Goal: Task Accomplishment & Management: Use online tool/utility

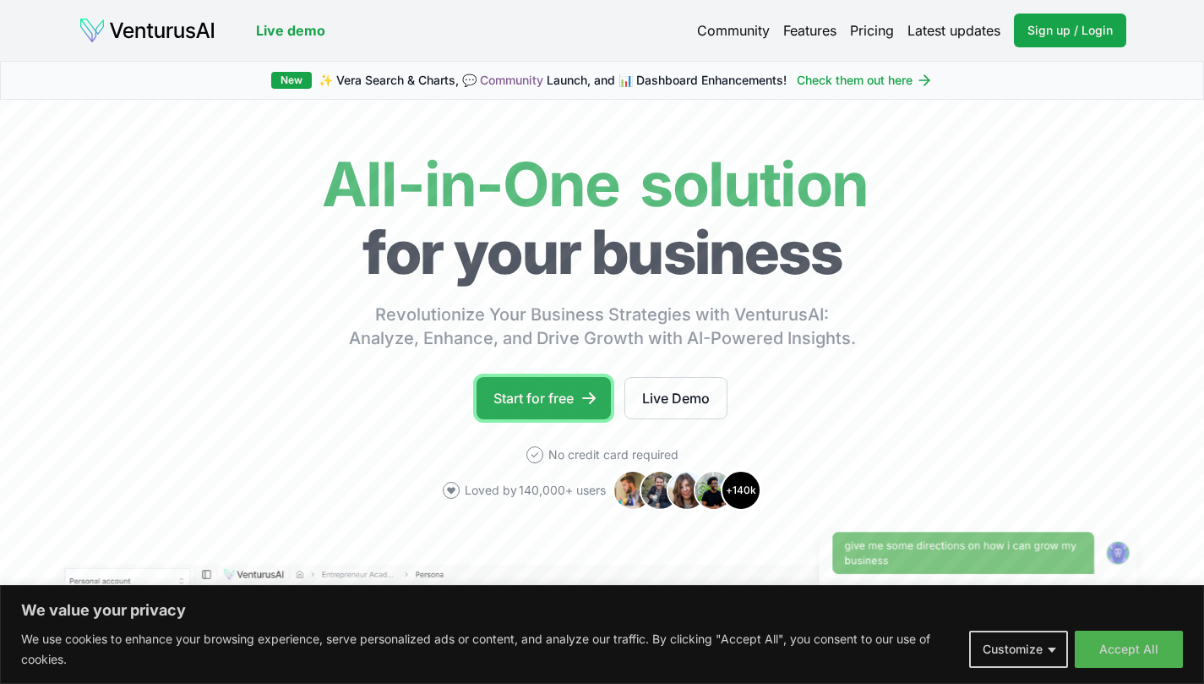
click at [561, 396] on link "Start for free" at bounding box center [544, 398] width 134 height 42
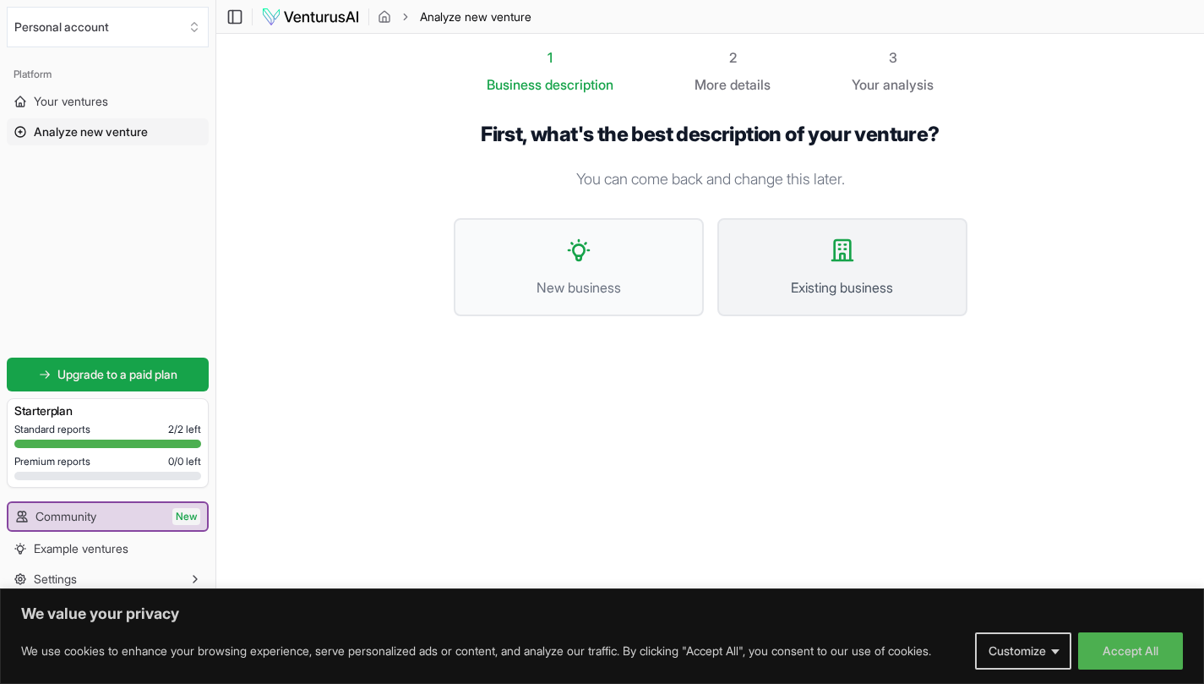
click at [840, 285] on span "Existing business" at bounding box center [842, 287] width 213 height 20
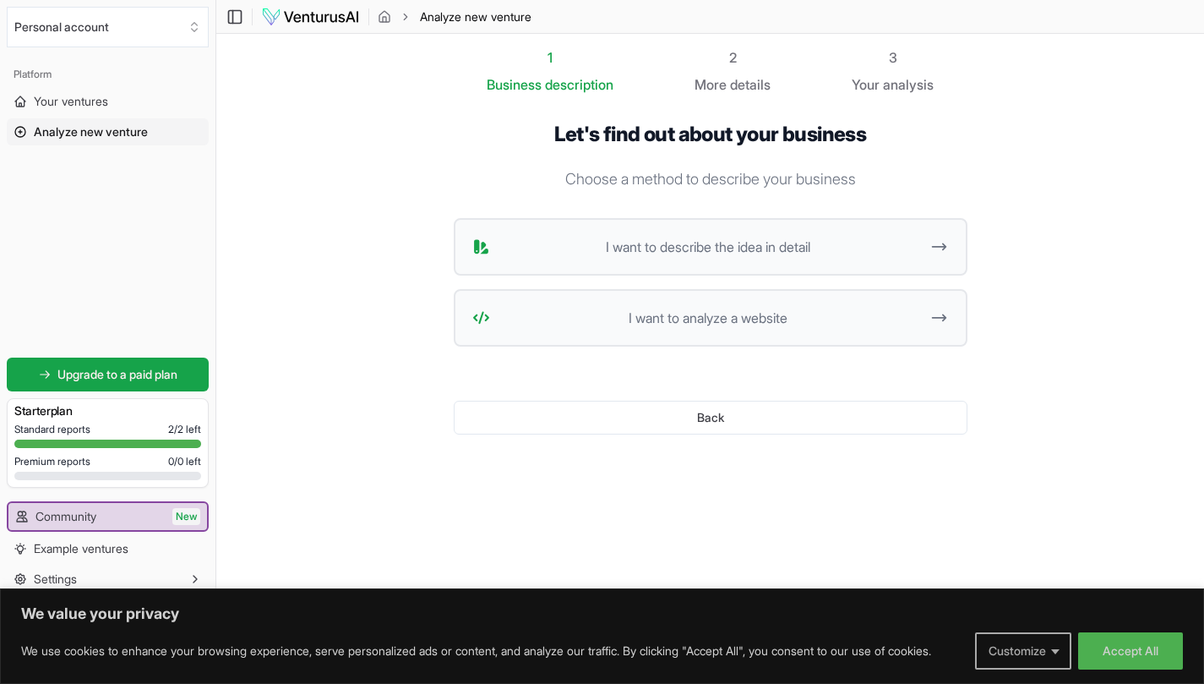
click at [1050, 657] on button "Customize" at bounding box center [1023, 650] width 96 height 37
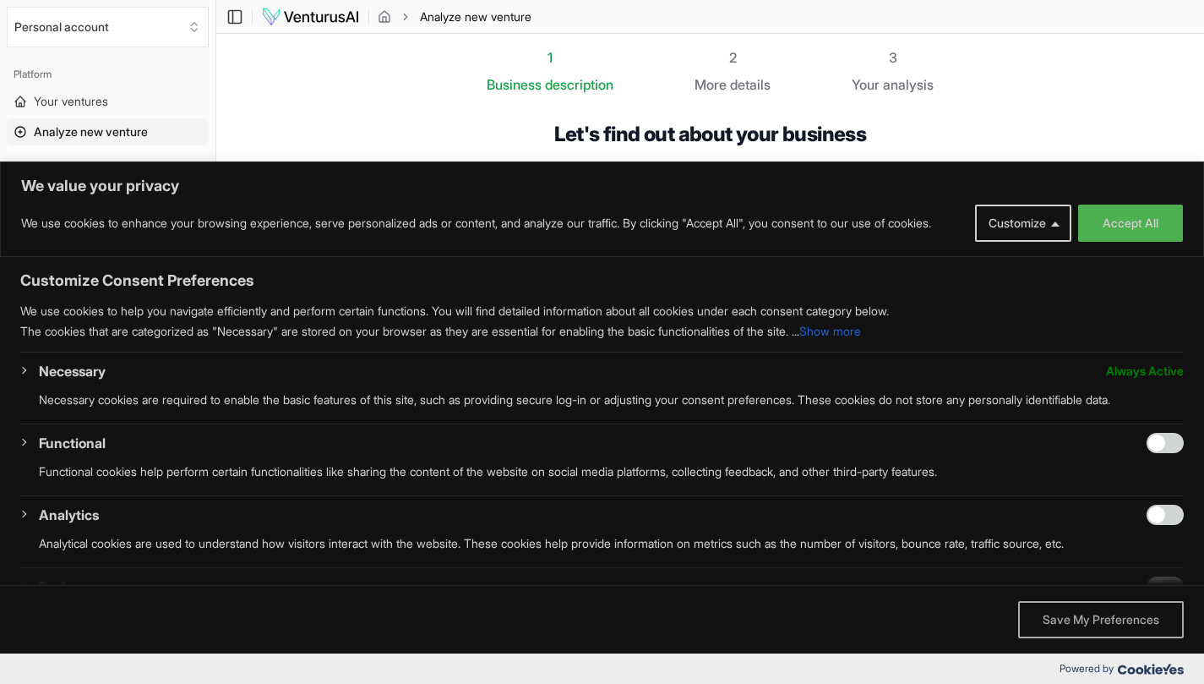
click at [1101, 622] on button "Save My Preferences" at bounding box center [1101, 619] width 166 height 37
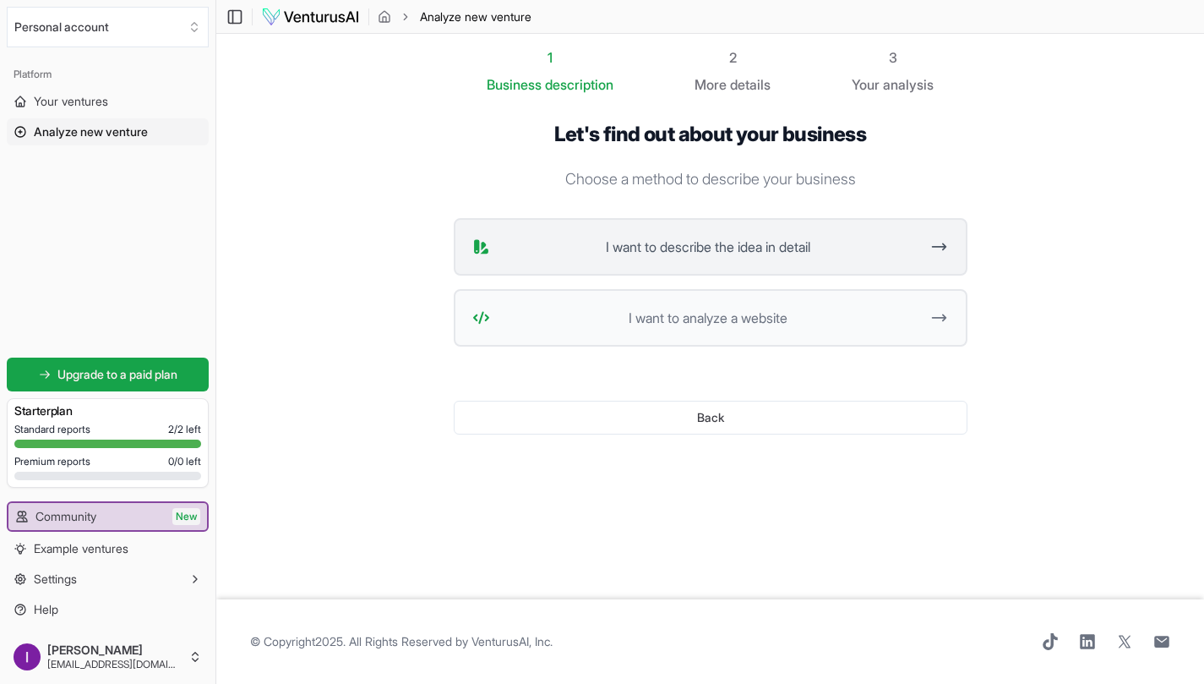
click at [761, 259] on button "I want to describe the idea in detail" at bounding box center [711, 246] width 514 height 57
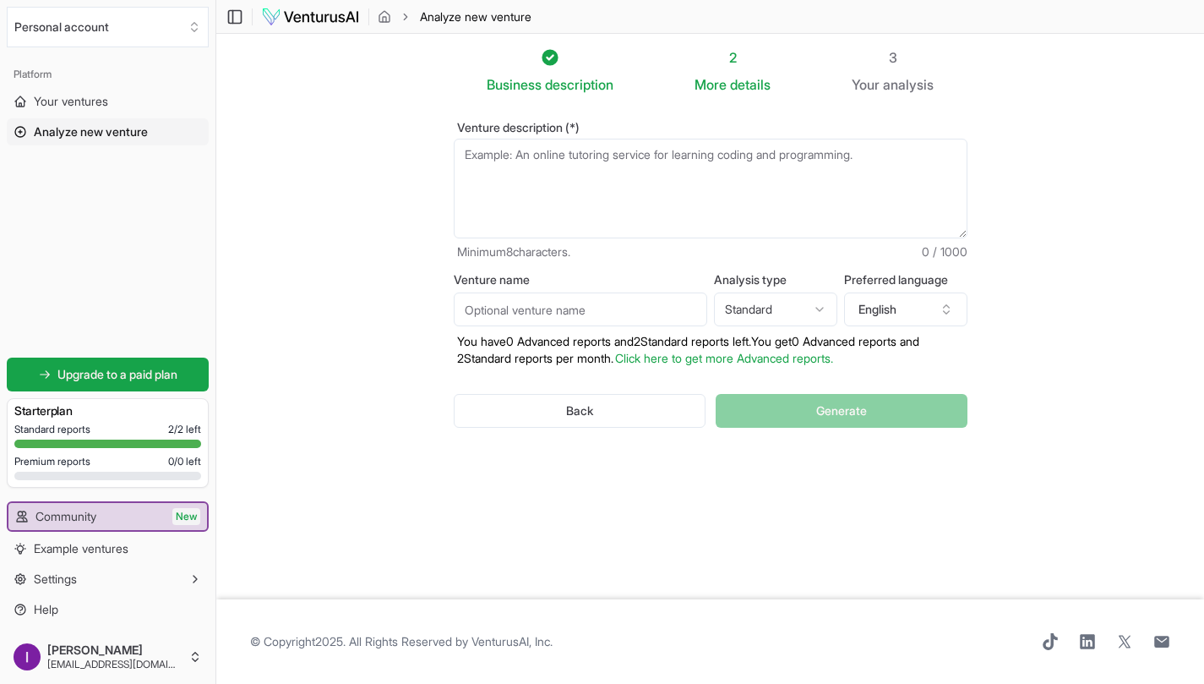
click at [634, 172] on textarea "Venture description (*)" at bounding box center [711, 189] width 514 height 100
paste textarea "jeg har startet en frivillig organisasjon. Jeg har orgnr og det er registrert s…"
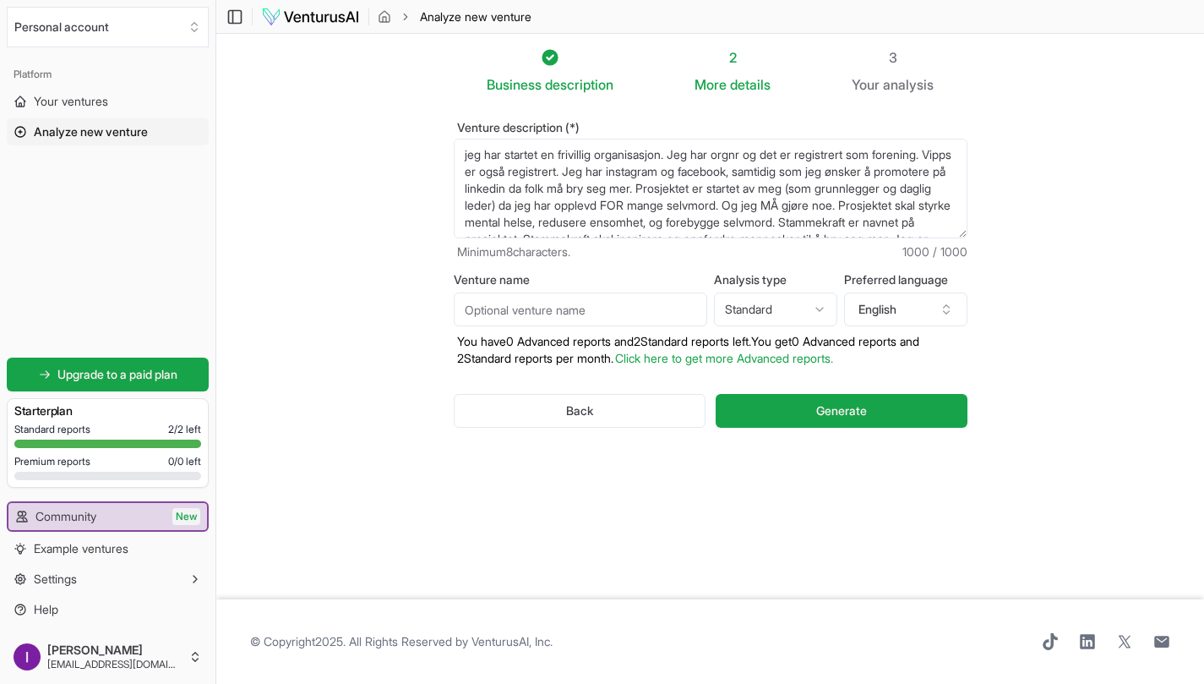
scroll to position [127, 0]
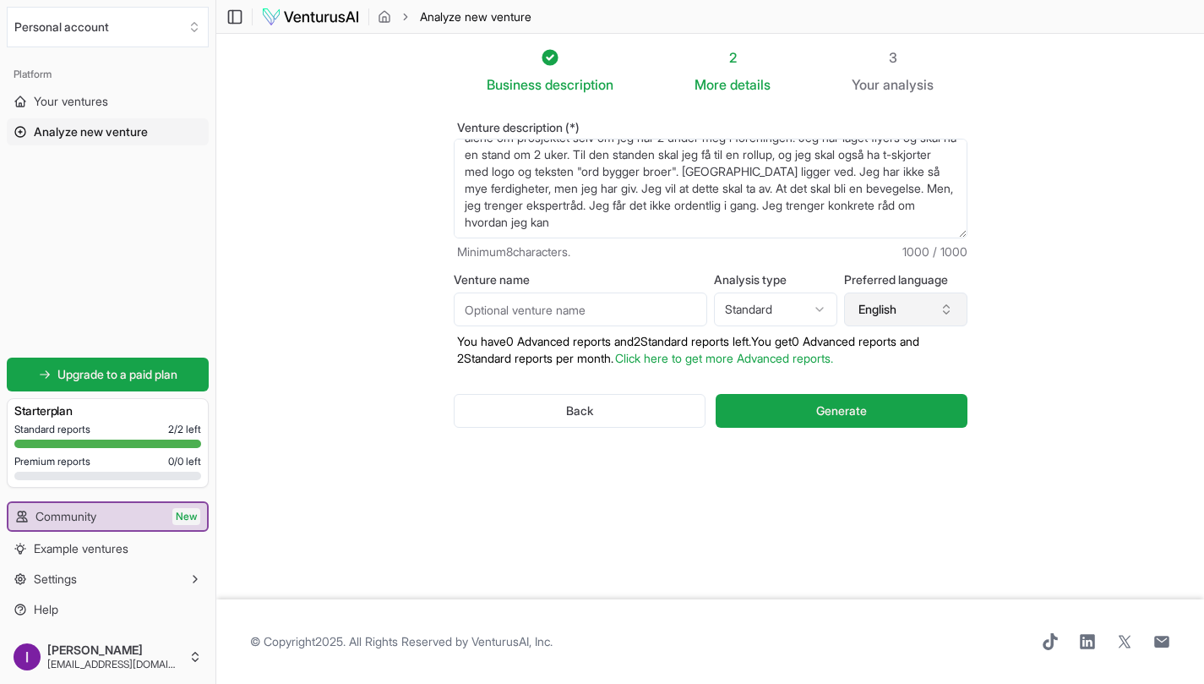
type textarea "jeg har startet en frivillig organisasjon. Jeg har orgnr og det er registrert s…"
click at [953, 312] on button "English" at bounding box center [905, 309] width 123 height 34
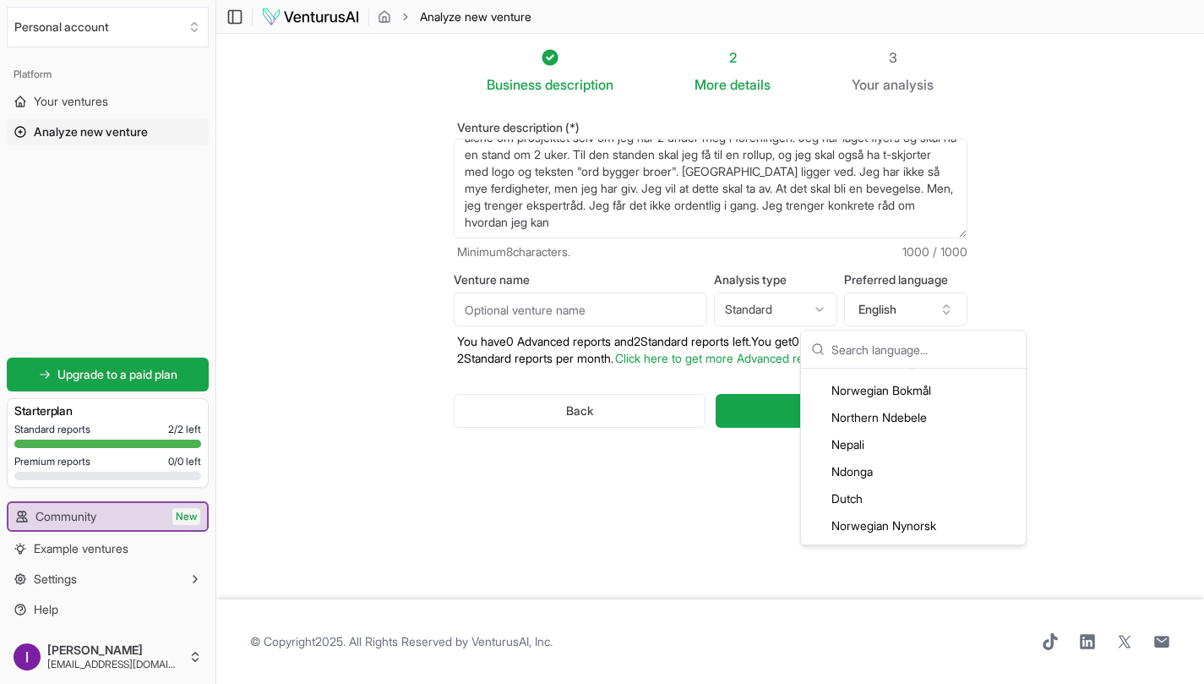
scroll to position [2972, 0]
click at [888, 379] on div "Norwegian Bokmål" at bounding box center [913, 387] width 218 height 27
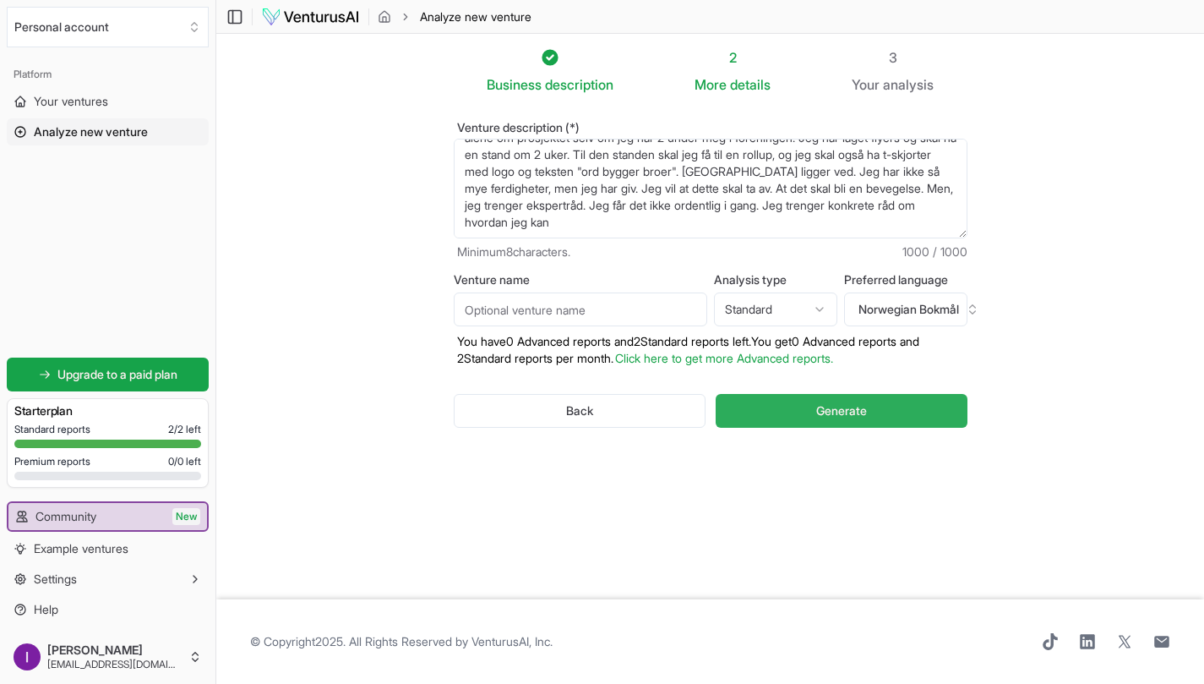
click at [861, 415] on span "Generate" at bounding box center [841, 410] width 51 height 17
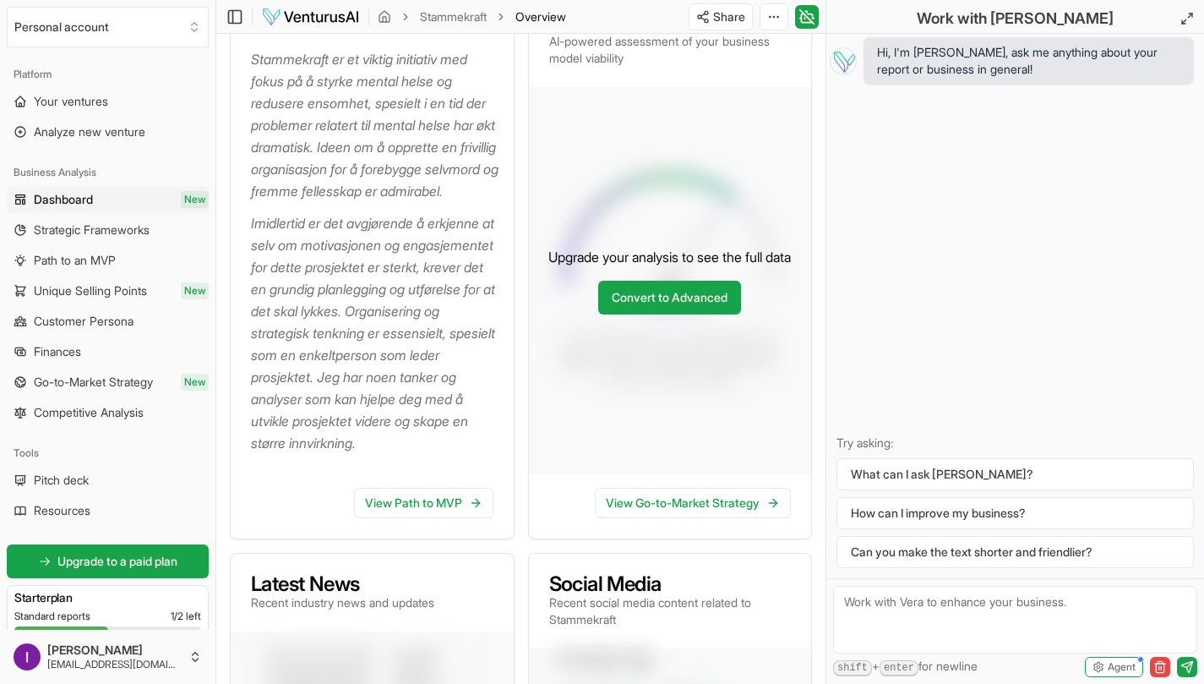
scroll to position [278, 0]
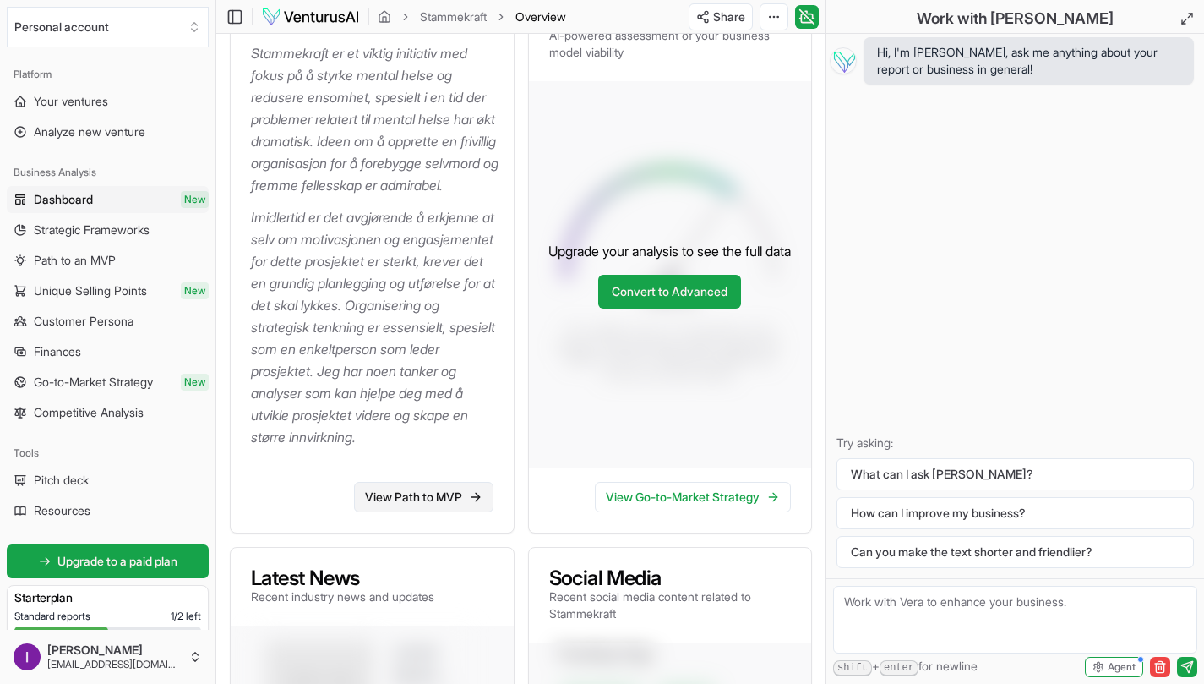
click at [400, 512] on link "View Path to MVP" at bounding box center [423, 497] width 139 height 30
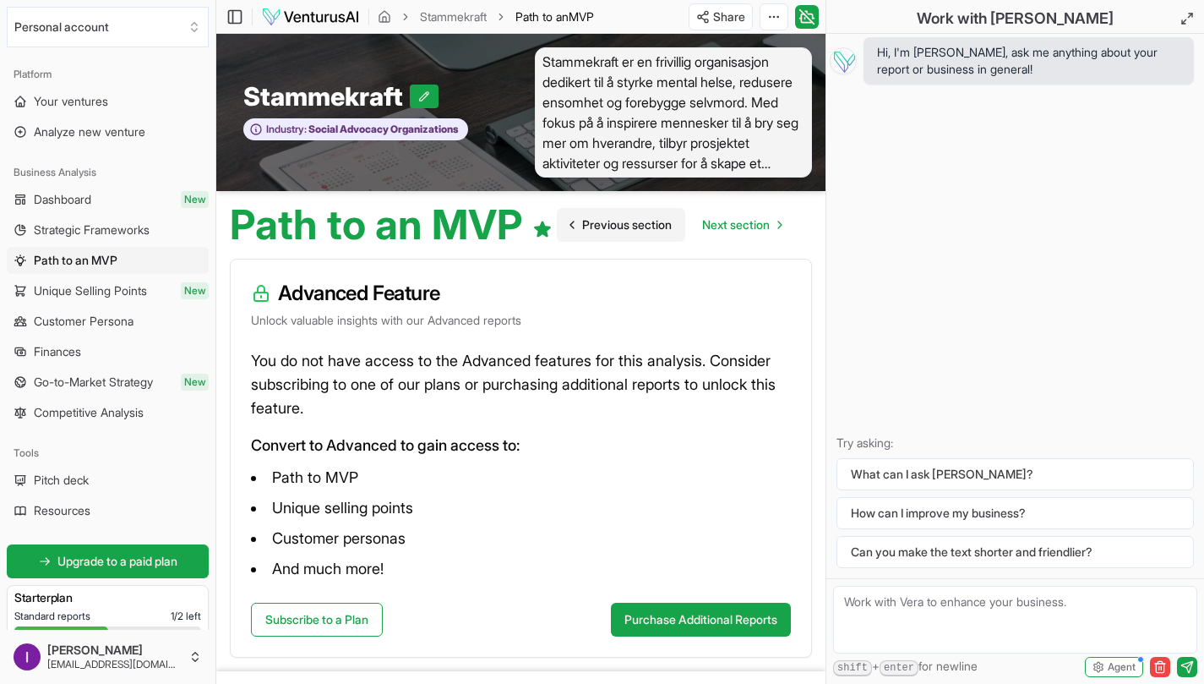
click at [582, 226] on span "Previous section" at bounding box center [627, 224] width 90 height 17
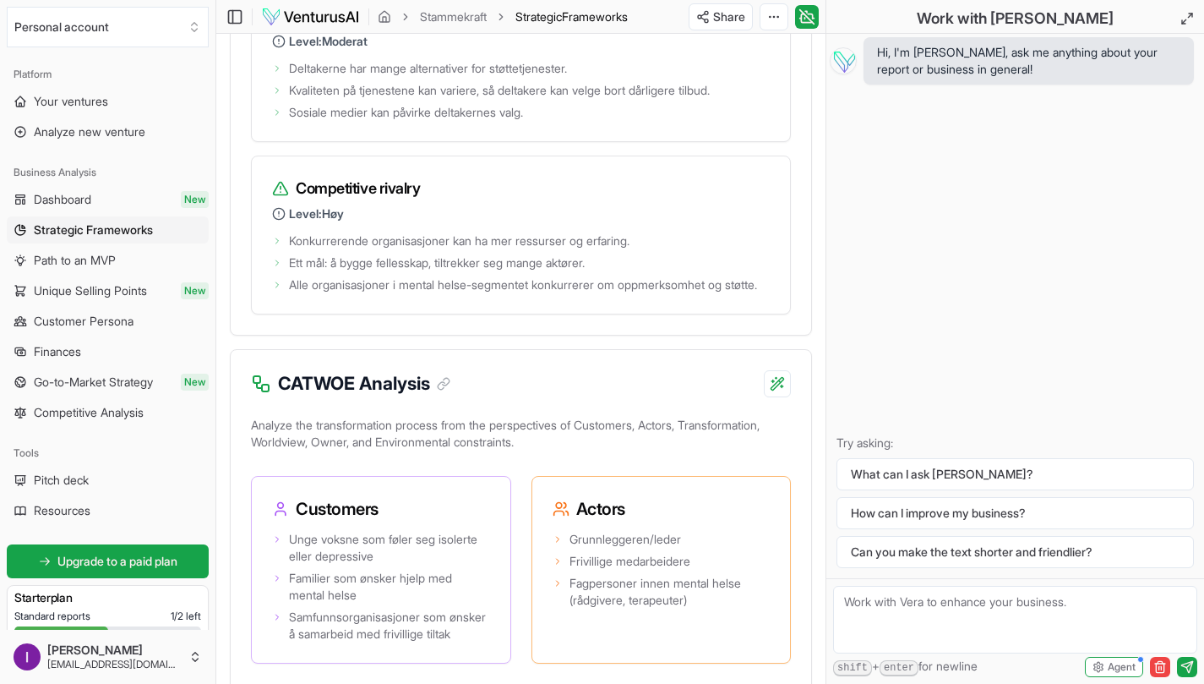
scroll to position [3374, 0]
click at [918, 612] on textarea at bounding box center [1015, 620] width 364 height 68
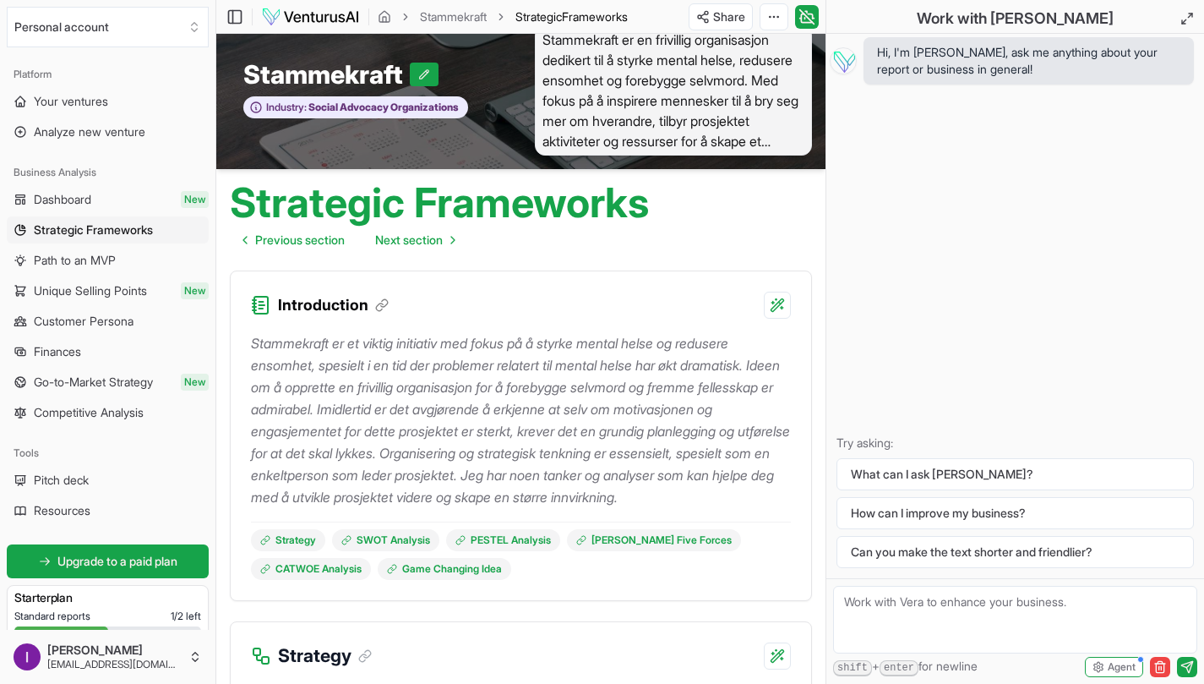
scroll to position [0, 0]
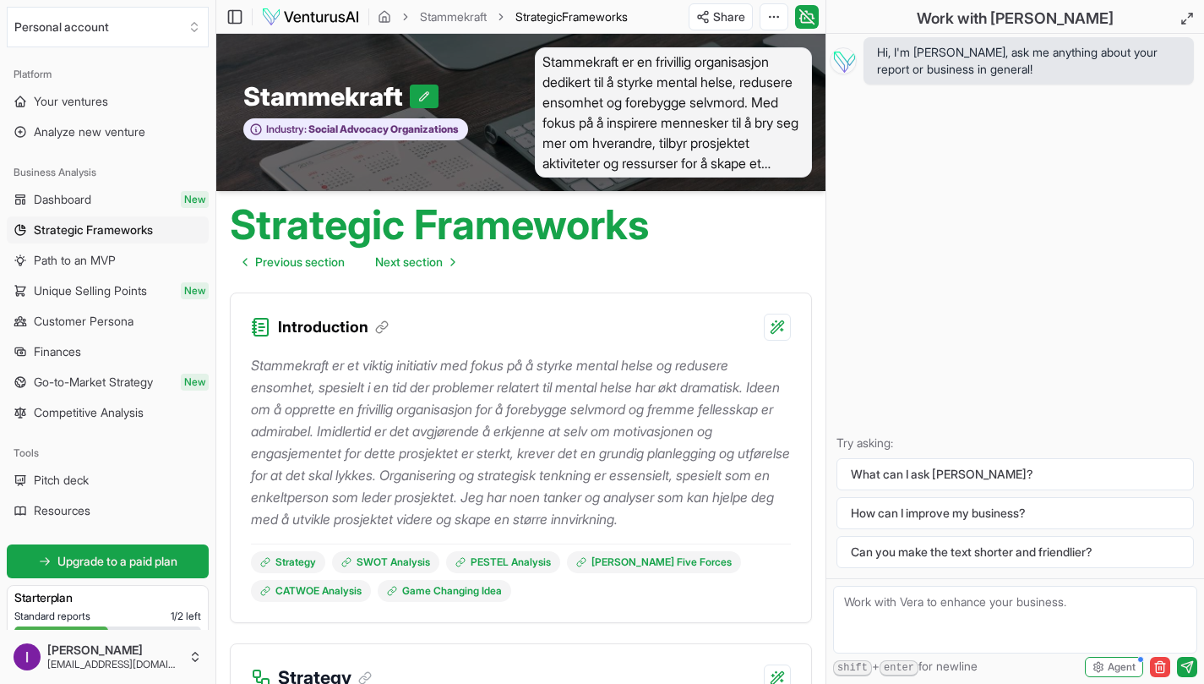
click at [947, 612] on textarea at bounding box center [1015, 620] width 364 height 68
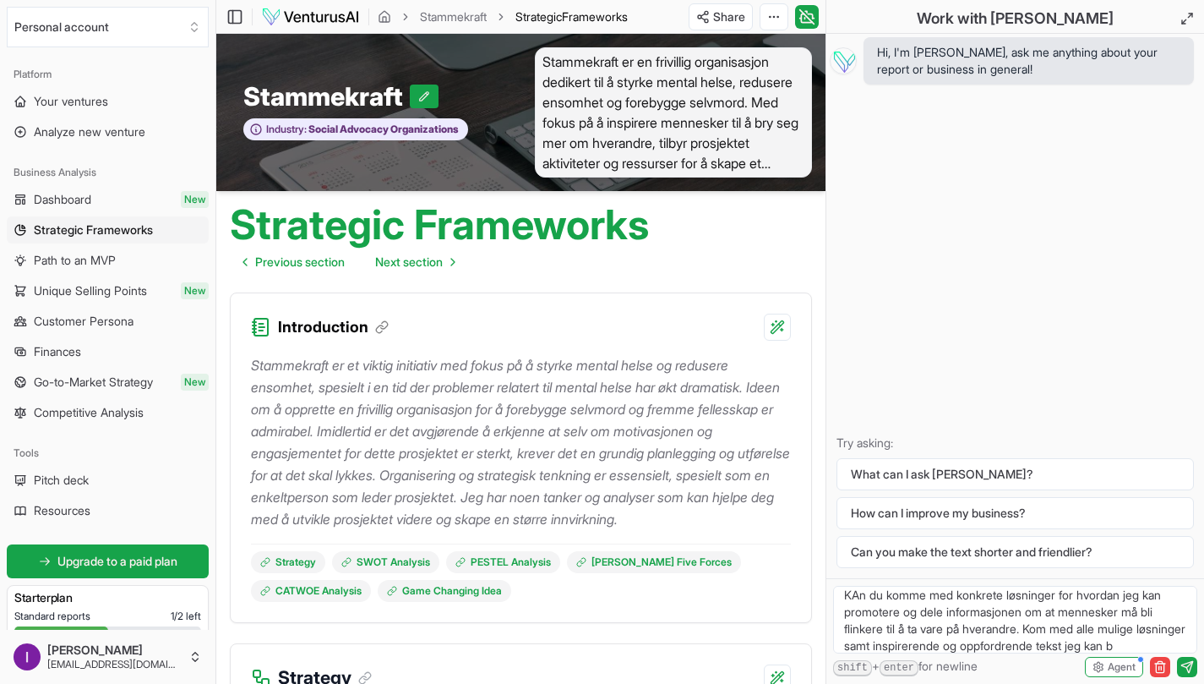
scroll to position [24, 0]
type textarea "KAn du komme med konkrete løsninger for hvordan jeg kan promotere og dele infor…"
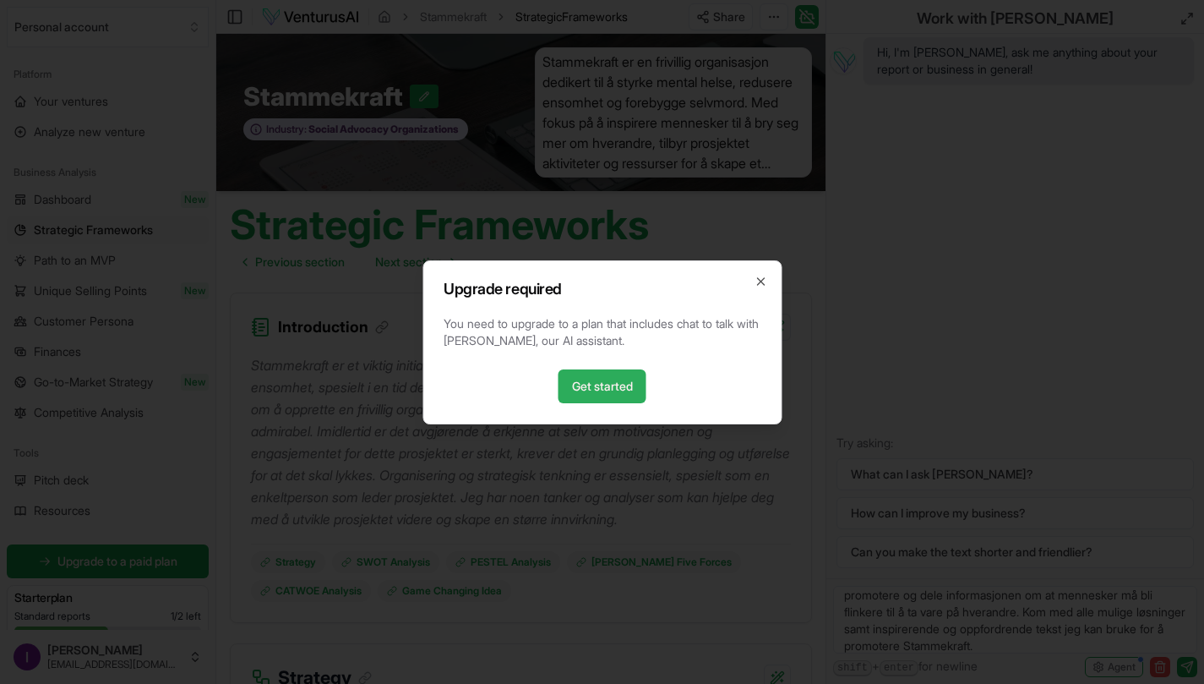
click at [622, 391] on link "Get started" at bounding box center [602, 386] width 88 height 34
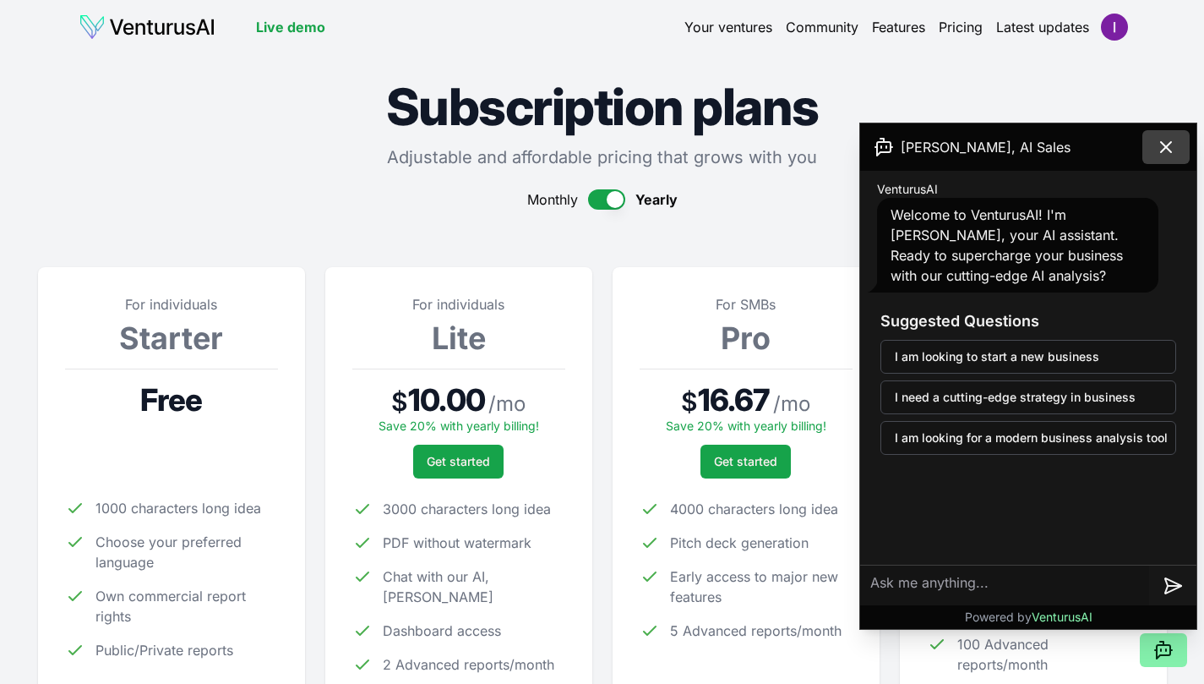
click at [1164, 144] on icon at bounding box center [1166, 147] width 20 height 20
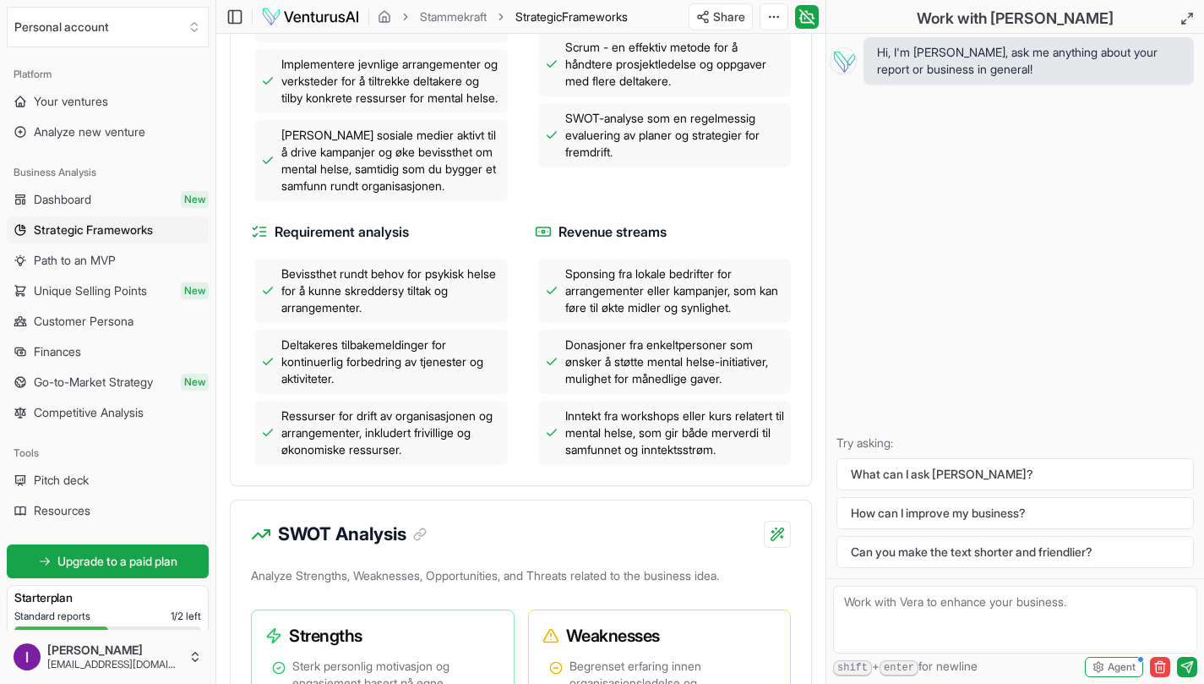
scroll to position [780, 0]
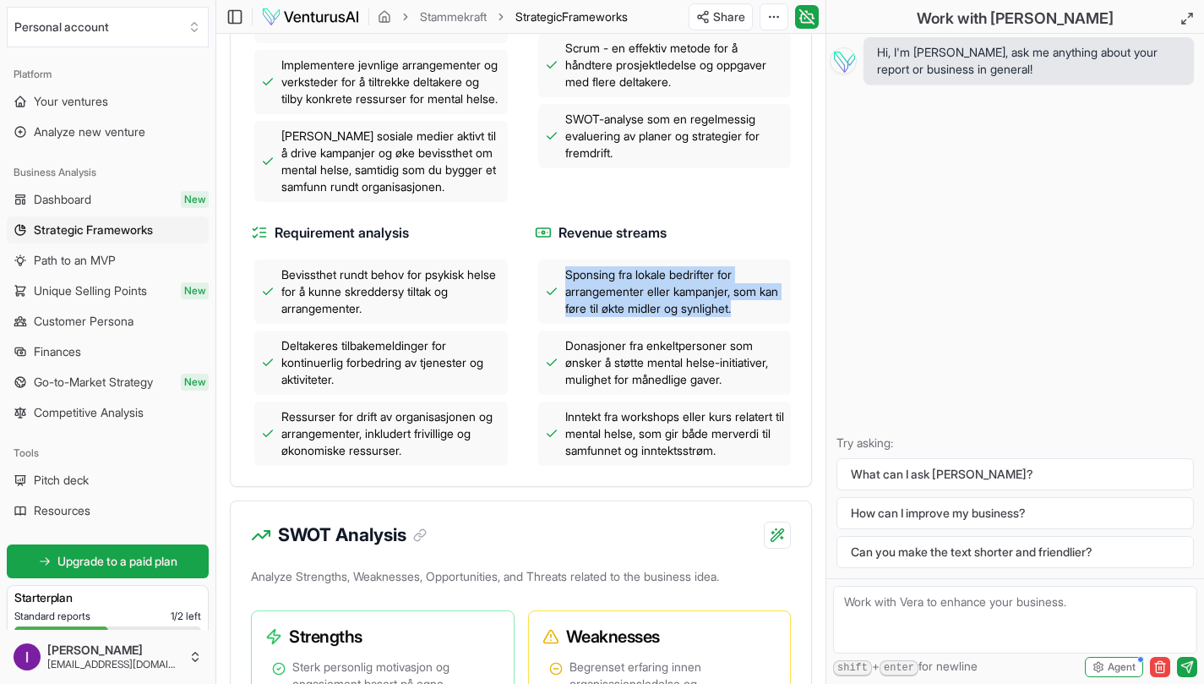
drag, startPoint x: 565, startPoint y: 311, endPoint x: 780, endPoint y: 362, distance: 220.7
click at [780, 362] on div "Sponsing fra lokale bedrifter for arrangementer eller kampanjer, som kan føre t…" at bounding box center [663, 362] width 257 height 206
copy span "Sponsing fra lokale bedrifter for arrangementer eller kampanjer, som kan føre t…"
